Goal: Information Seeking & Learning: Find specific fact

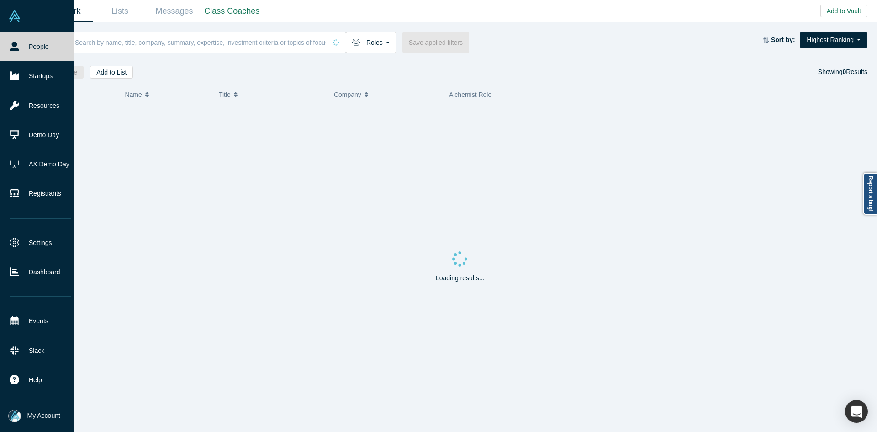
click at [23, 414] on button "My Account" at bounding box center [34, 415] width 52 height 13
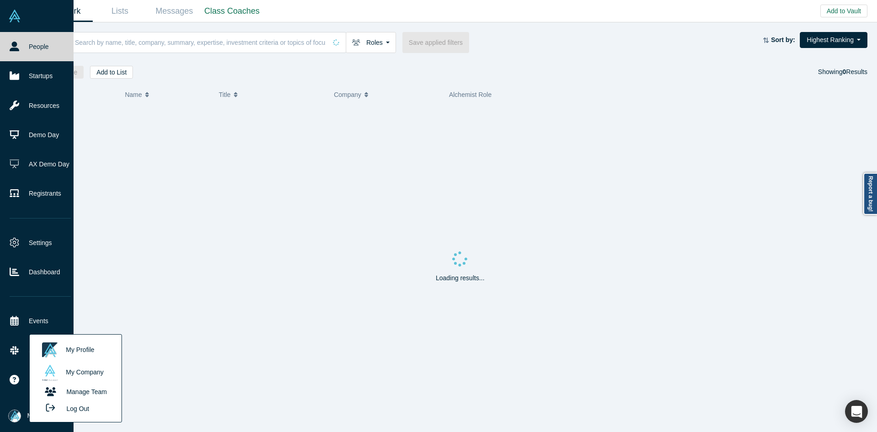
click at [73, 402] on button "Log Out" at bounding box center [64, 408] width 55 height 17
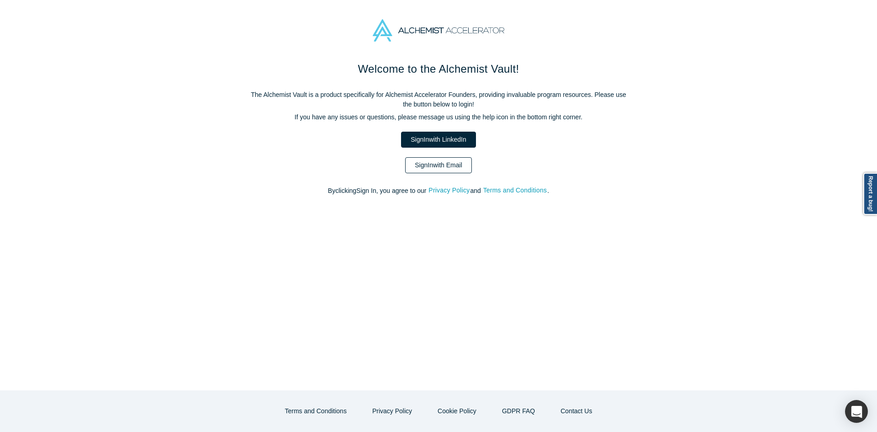
click at [457, 164] on link "Sign In with Email" at bounding box center [438, 165] width 67 height 16
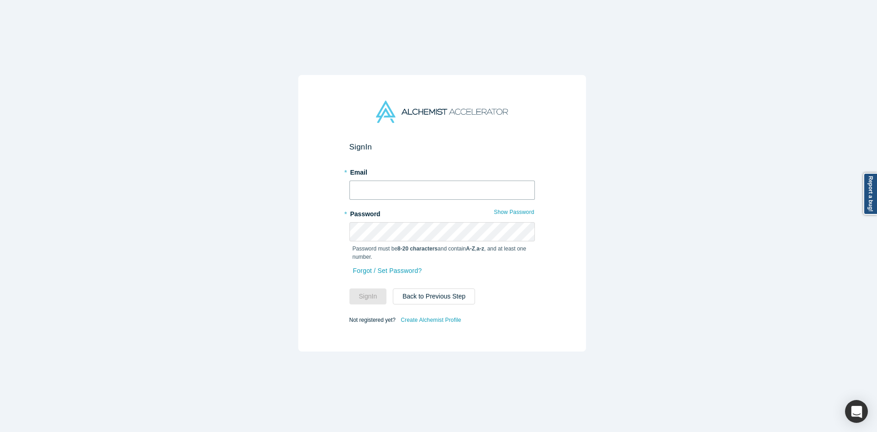
click at [455, 187] on input "text" at bounding box center [441, 189] width 185 height 19
type input "[EMAIL_ADDRESS][DOMAIN_NAME]"
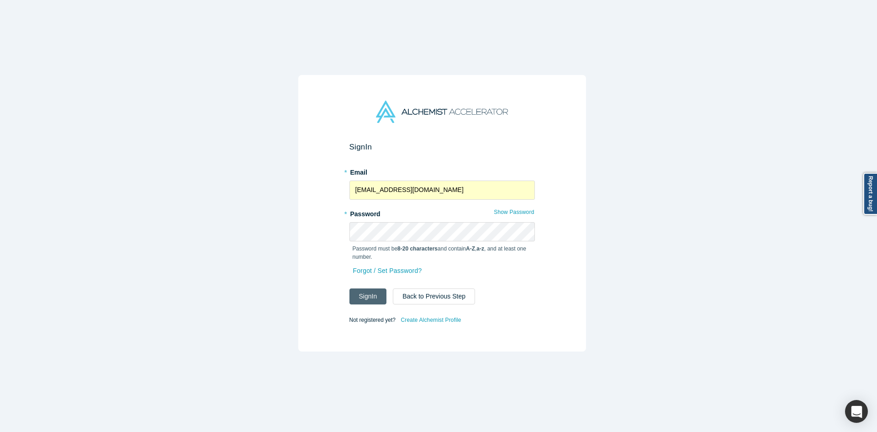
click at [369, 294] on button "Sign In" at bounding box center [367, 296] width 37 height 16
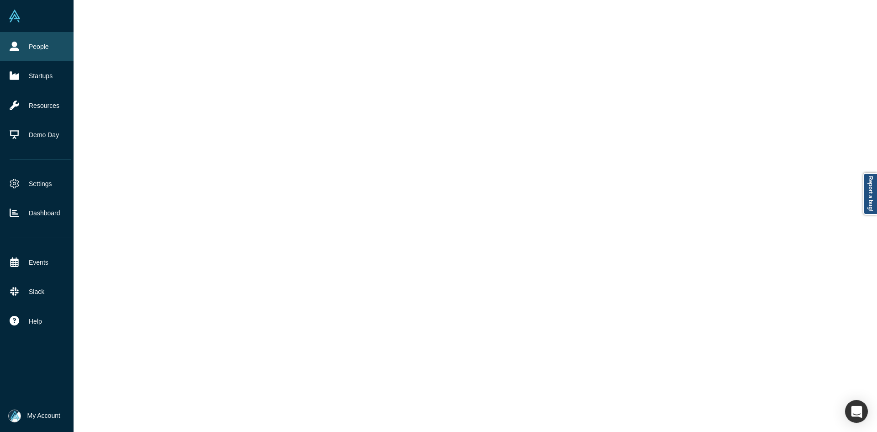
click at [6, 53] on link "People" at bounding box center [40, 46] width 80 height 29
click at [6, 52] on link "People" at bounding box center [40, 46] width 80 height 29
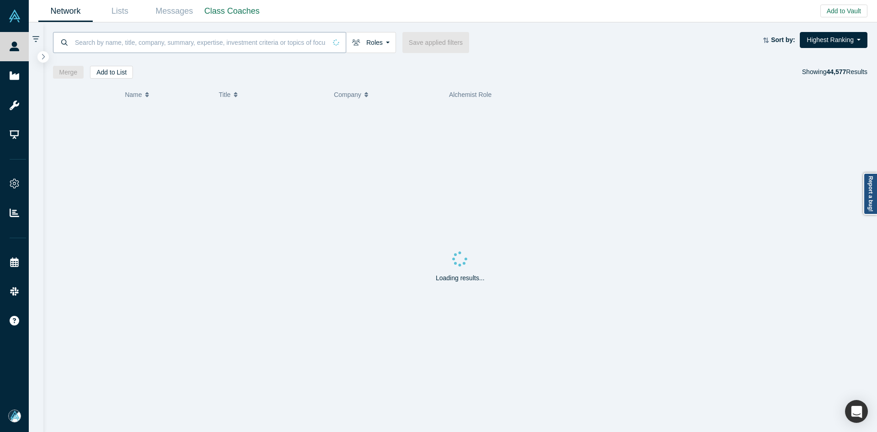
click at [117, 49] on input at bounding box center [200, 42] width 253 height 21
paste input "[PERSON_NAME]"
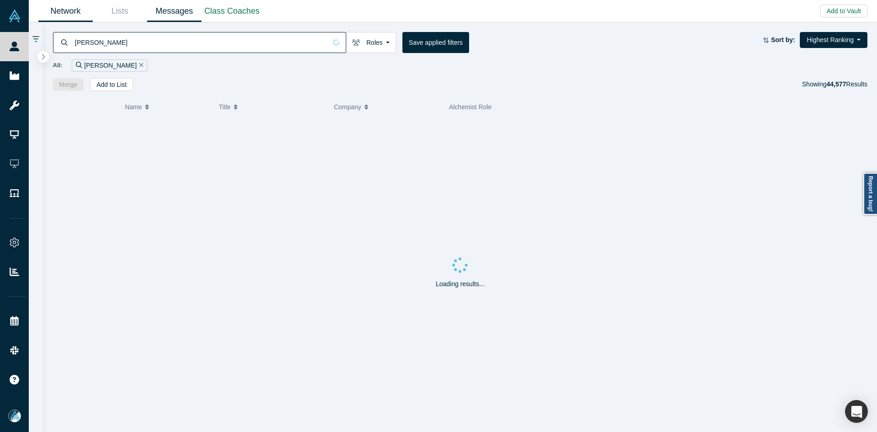
type input "[PERSON_NAME]"
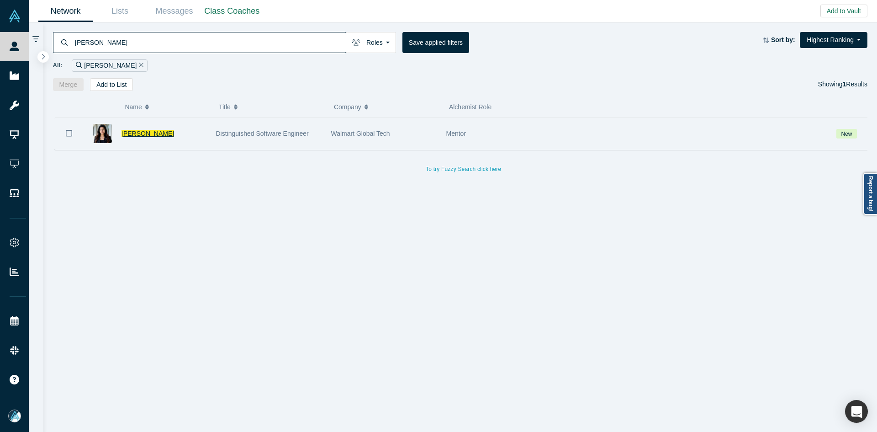
click at [138, 137] on span "[PERSON_NAME]" at bounding box center [147, 133] width 53 height 7
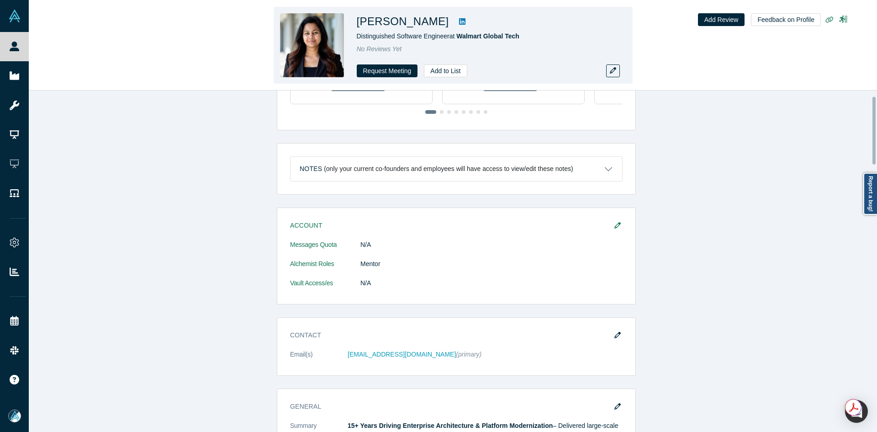
scroll to position [320, 0]
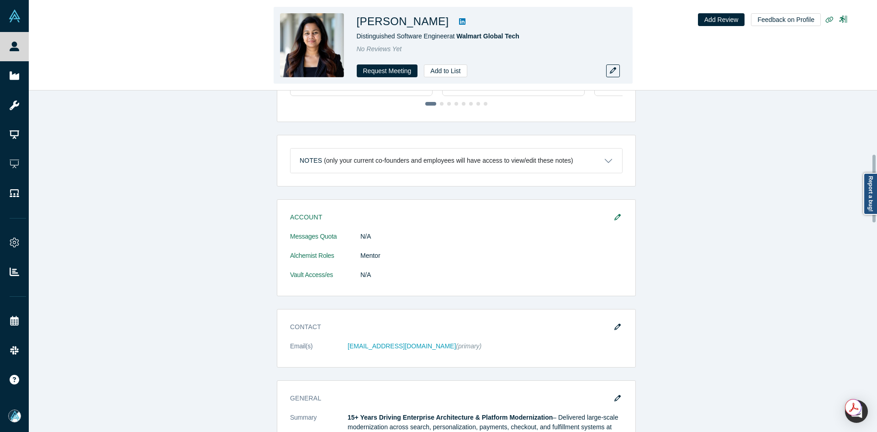
click at [465, 20] on icon at bounding box center [462, 21] width 6 height 6
copy h1 "[PERSON_NAME]"
drag, startPoint x: 490, startPoint y: 23, endPoint x: 355, endPoint y: 22, distance: 134.3
click at [355, 22] on div "[PERSON_NAME] Distinguished Software Engineer at Walmart Global Tech No Reviews…" at bounding box center [453, 45] width 359 height 77
drag, startPoint x: 408, startPoint y: 26, endPoint x: 414, endPoint y: 26, distance: 6.0
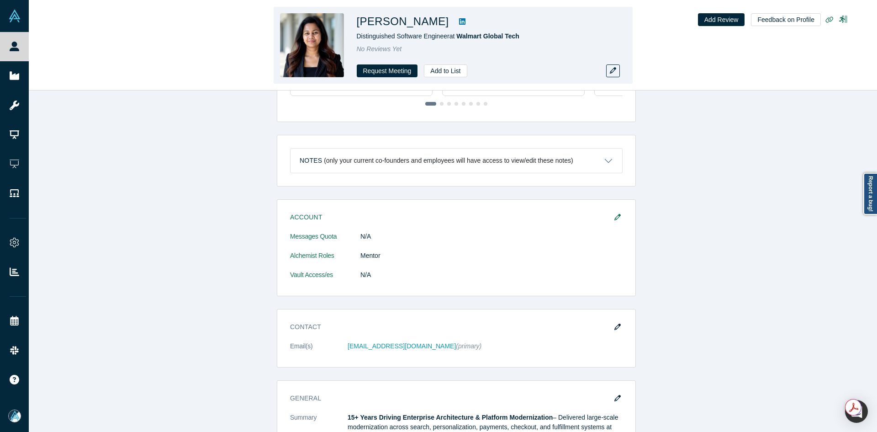
click at [408, 25] on h1 "[PERSON_NAME]" at bounding box center [403, 21] width 92 height 16
click at [416, 26] on h1 "[PERSON_NAME]" at bounding box center [403, 21] width 92 height 16
copy h1 "Priyadarshin"
drag, startPoint x: 405, startPoint y: 21, endPoint x: 359, endPoint y: 22, distance: 45.7
click at [359, 22] on h1 "[PERSON_NAME]" at bounding box center [403, 21] width 92 height 16
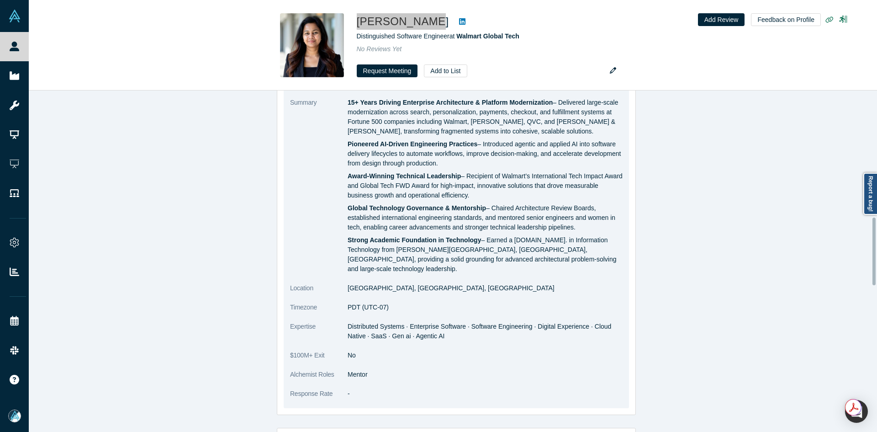
scroll to position [639, 0]
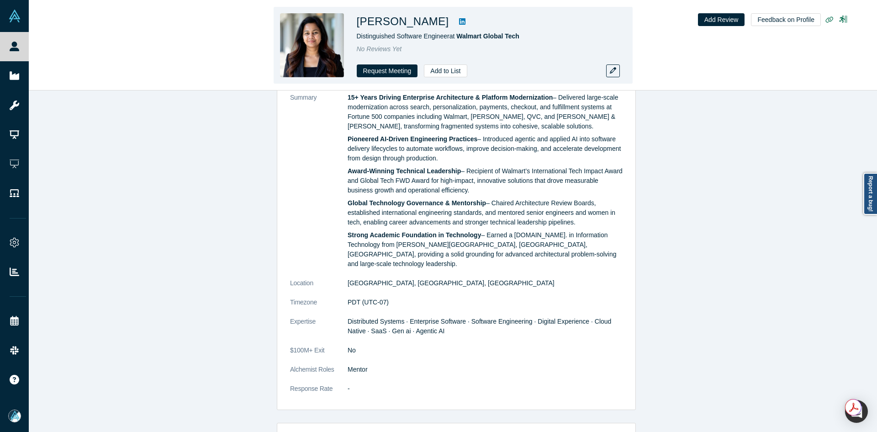
click at [449, 19] on h1 "[PERSON_NAME]" at bounding box center [403, 21] width 92 height 16
copy h1 "[PERSON_NAME]"
drag, startPoint x: 489, startPoint y: 22, endPoint x: 364, endPoint y: 18, distance: 124.3
click at [364, 18] on h1 "[PERSON_NAME]" at bounding box center [403, 21] width 92 height 16
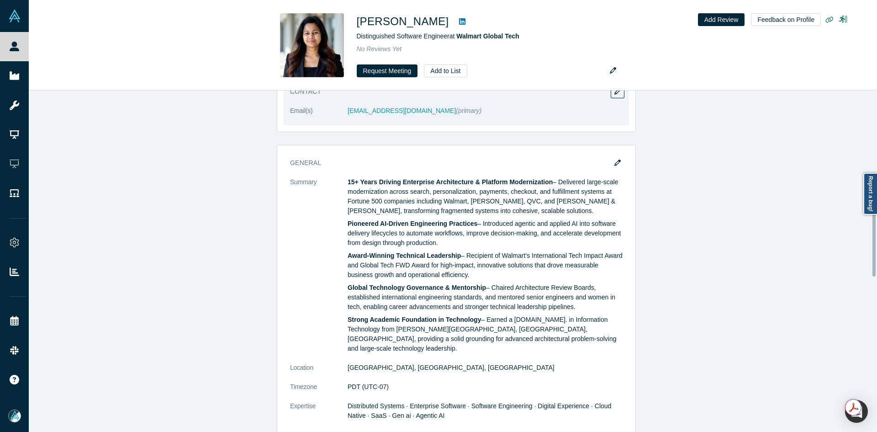
scroll to position [365, 0]
